Goal: Contribute content

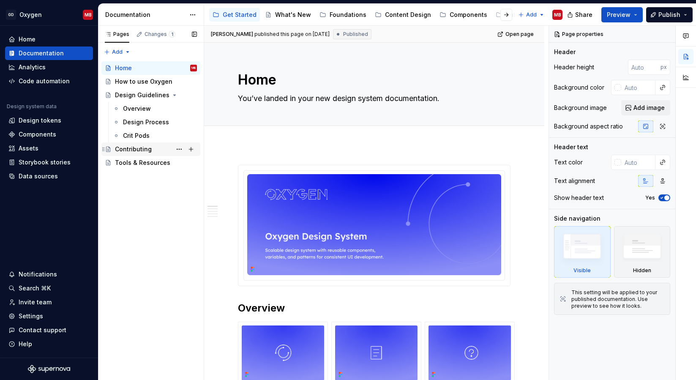
click at [140, 150] on div "Contributing" at bounding box center [133, 149] width 37 height 8
type textarea "*"
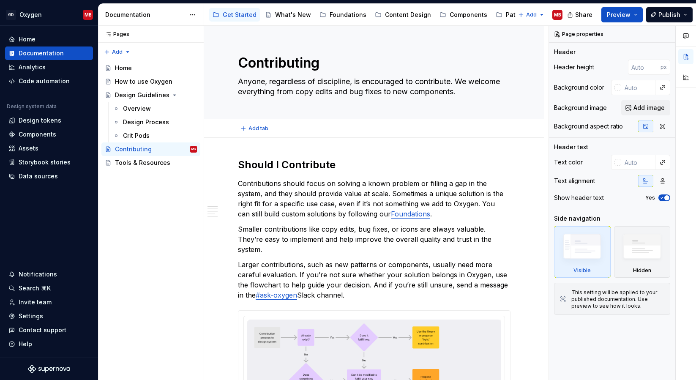
type textarea "*"
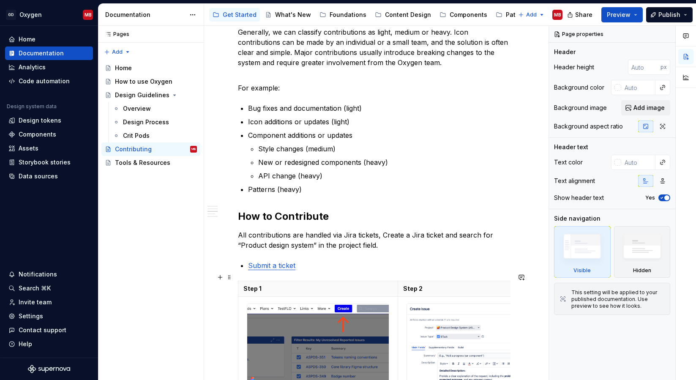
scroll to position [550, 0]
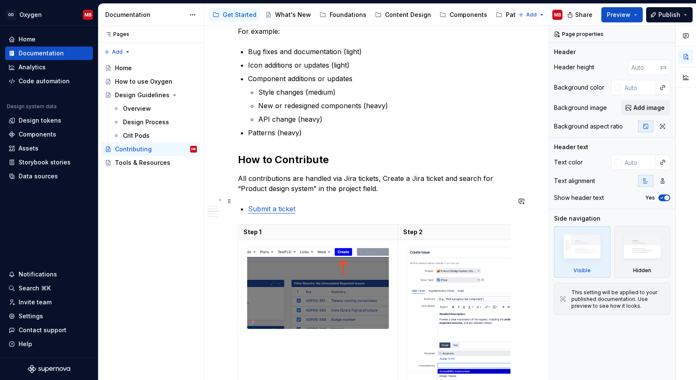
click at [300, 204] on p "Submit a ticket" at bounding box center [379, 209] width 262 height 10
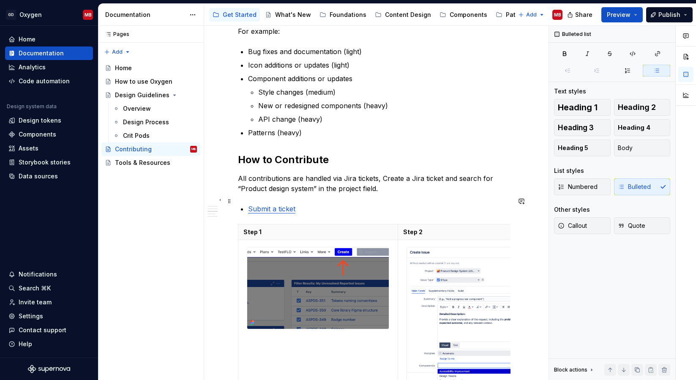
click at [277, 204] on link "Submit a ticket" at bounding box center [271, 208] width 47 height 8
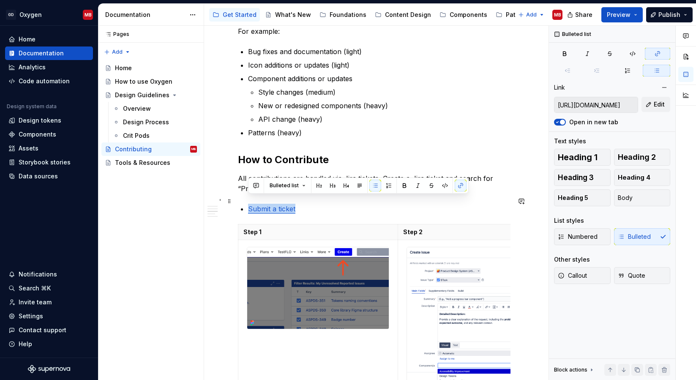
drag, startPoint x: 294, startPoint y: 202, endPoint x: 246, endPoint y: 202, distance: 48.2
click at [246, 202] on div "Should I Contribute Contributions should focus on solving a known problem or fi…" at bounding box center [374, 111] width 272 height 1006
click at [654, 106] on span "Edit" at bounding box center [659, 104] width 11 height 8
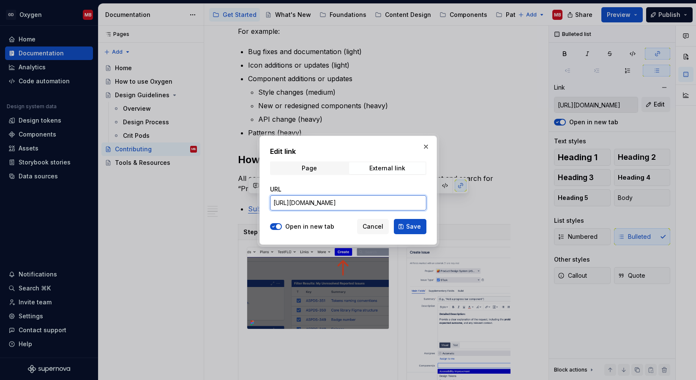
click at [385, 199] on input "https://jira.corp.nortonlifelock.com/" at bounding box center [348, 202] width 156 height 15
paste input "secure/CreateIssueDetails!init.jspa?pid=46705&issuetype=11502"
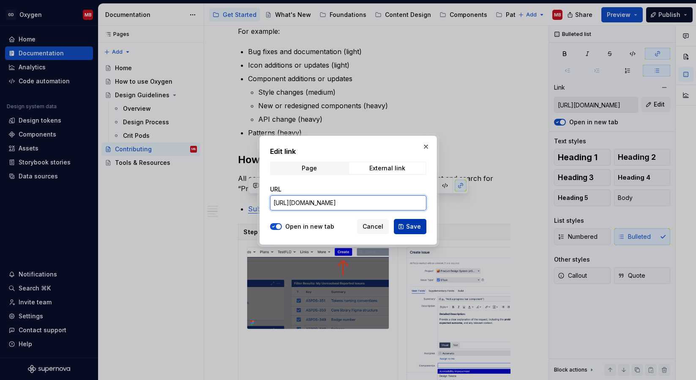
type input "https://jira.corp.nortonlifelock.com/secure/CreateIssueDetails!init.jspa?pid=46…"
click at [411, 226] on span "Save" at bounding box center [413, 226] width 15 height 8
type input "https://jira.corp.nortonlifelock.com/secure/CreateIssueDetails!init.jspa?pid=46…"
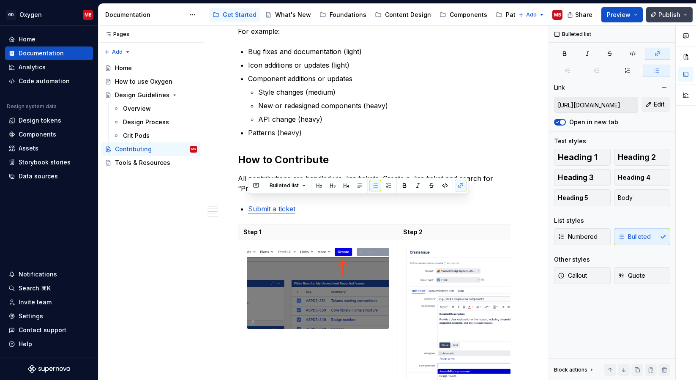
click at [667, 15] on span "Publish" at bounding box center [669, 15] width 22 height 8
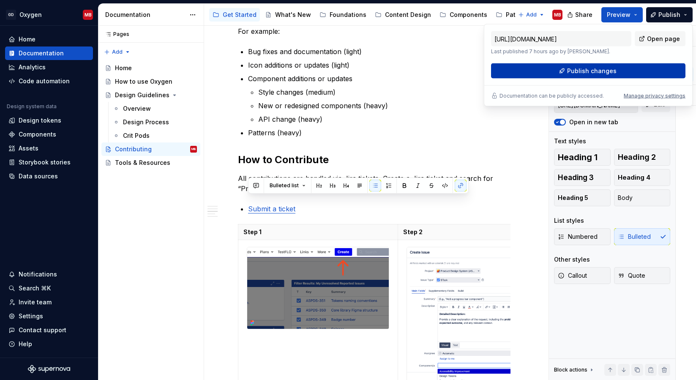
click at [592, 69] on span "Publish changes" at bounding box center [591, 71] width 49 height 8
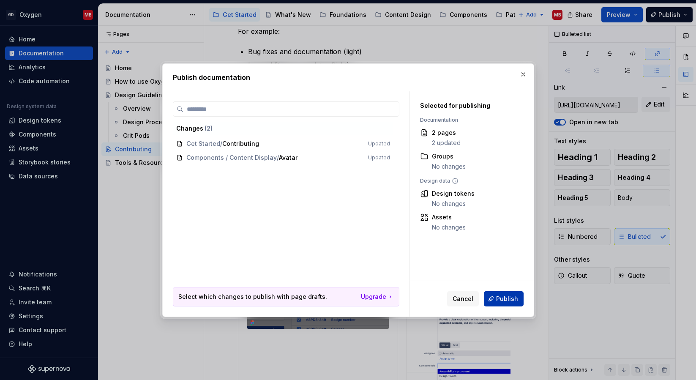
click at [506, 300] on span "Publish" at bounding box center [507, 298] width 22 height 8
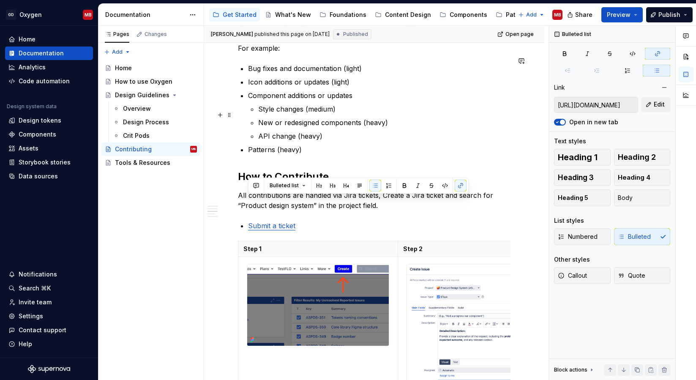
type textarea "*"
